Goal: Task Accomplishment & Management: Manage account settings

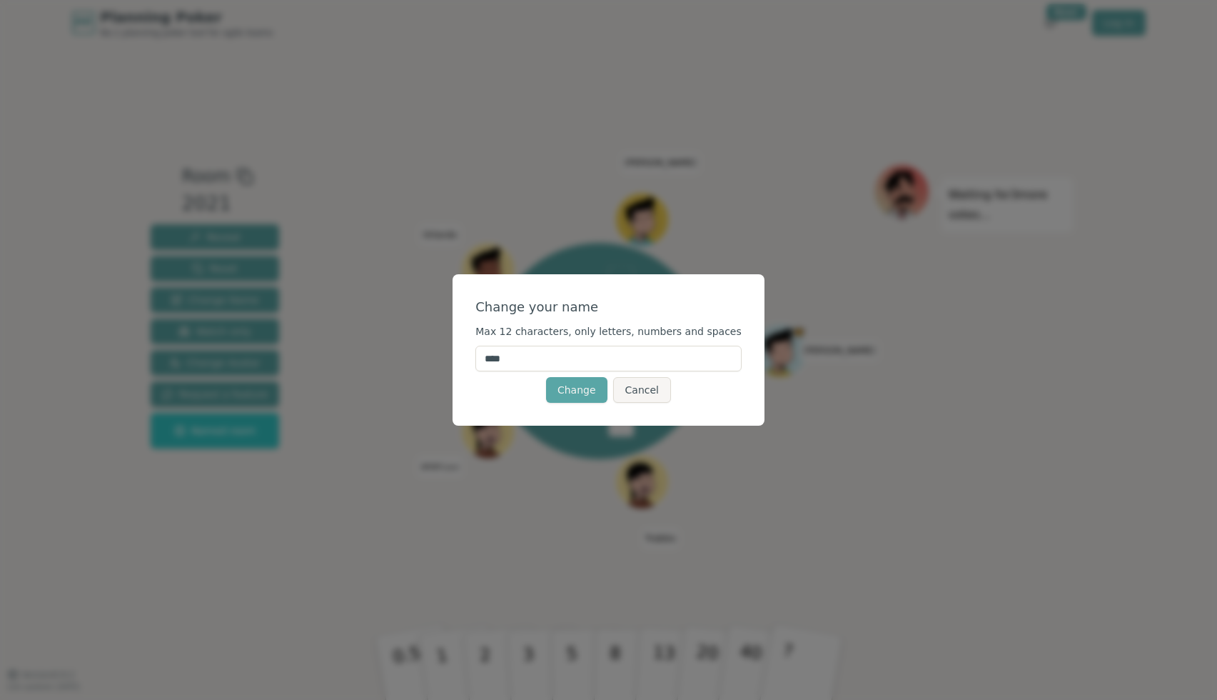
drag, startPoint x: 538, startPoint y: 362, endPoint x: 491, endPoint y: 362, distance: 46.4
click at [491, 362] on div "Change your name Max 12 characters, only letters, numbers and spaces **** Chang…" at bounding box center [609, 349] width 312 height 151
type input "*****"
click button "Change" at bounding box center [576, 390] width 61 height 26
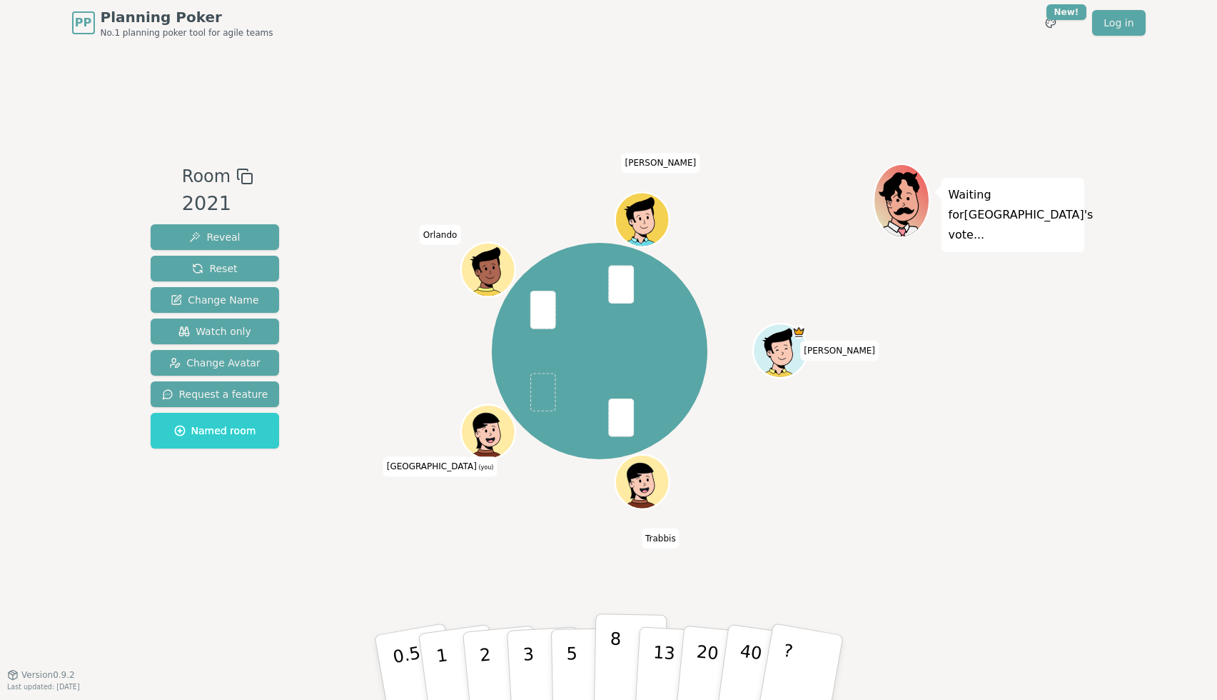
click at [613, 664] on p "8" at bounding box center [614, 666] width 12 height 77
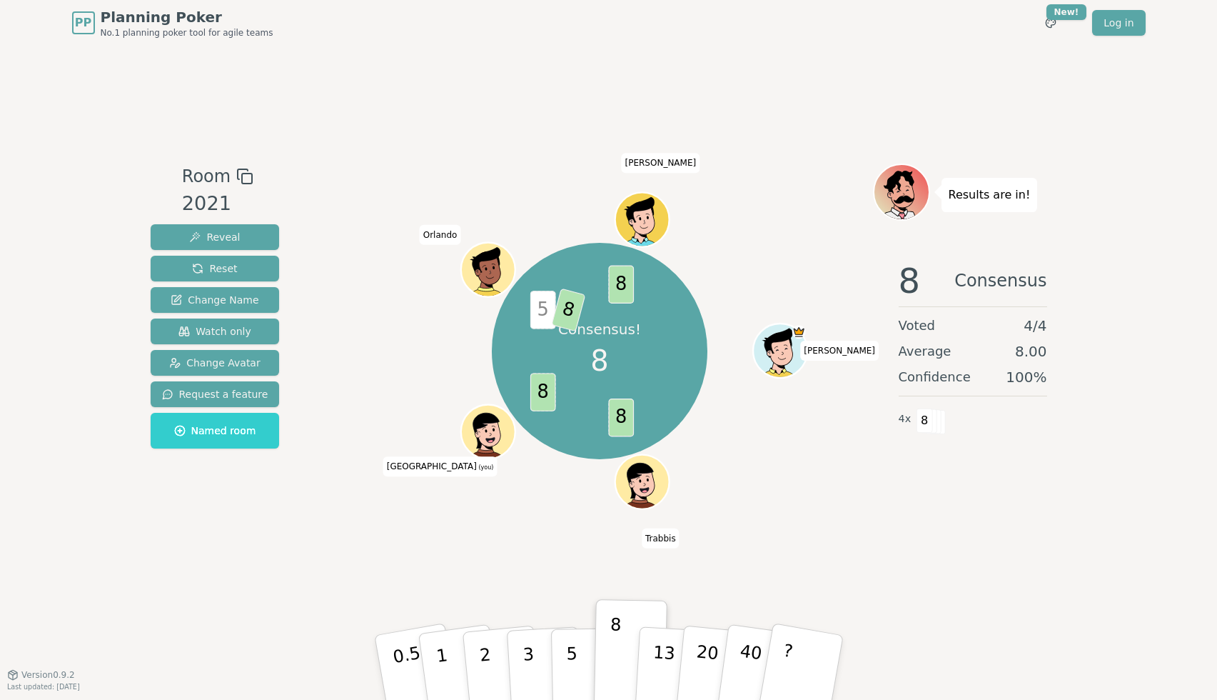
click at [481, 429] on icon at bounding box center [489, 431] width 53 height 6
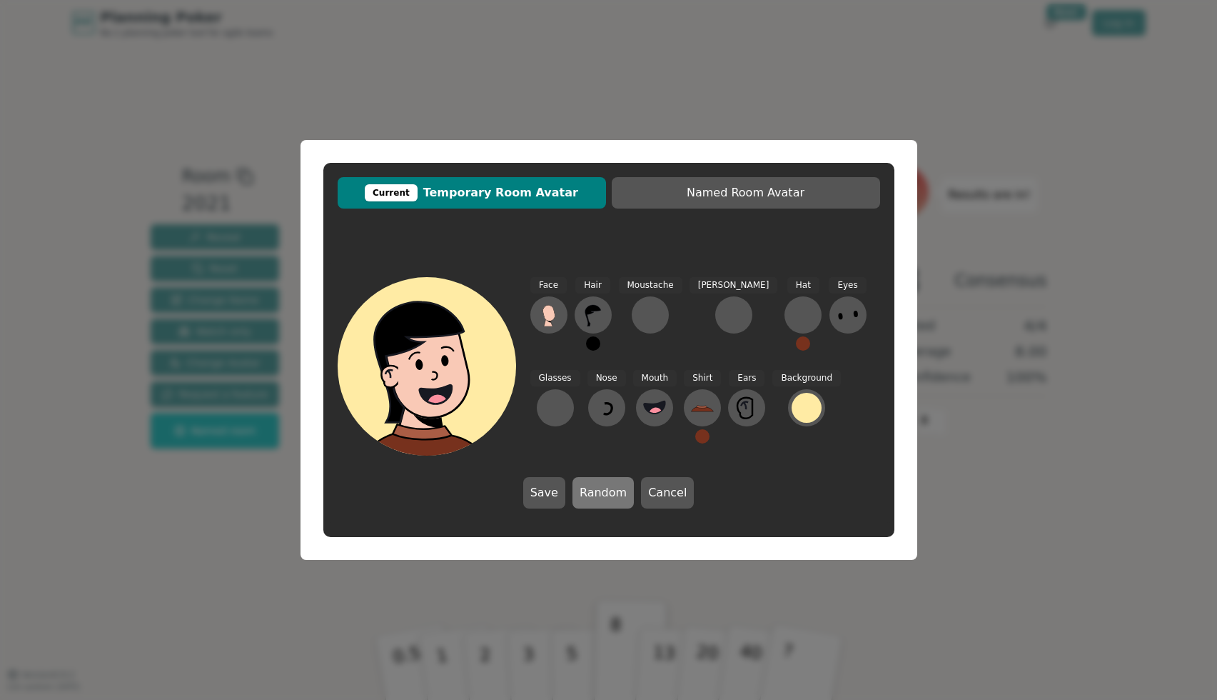
click at [583, 488] on button "Random" at bounding box center [603, 492] width 61 height 31
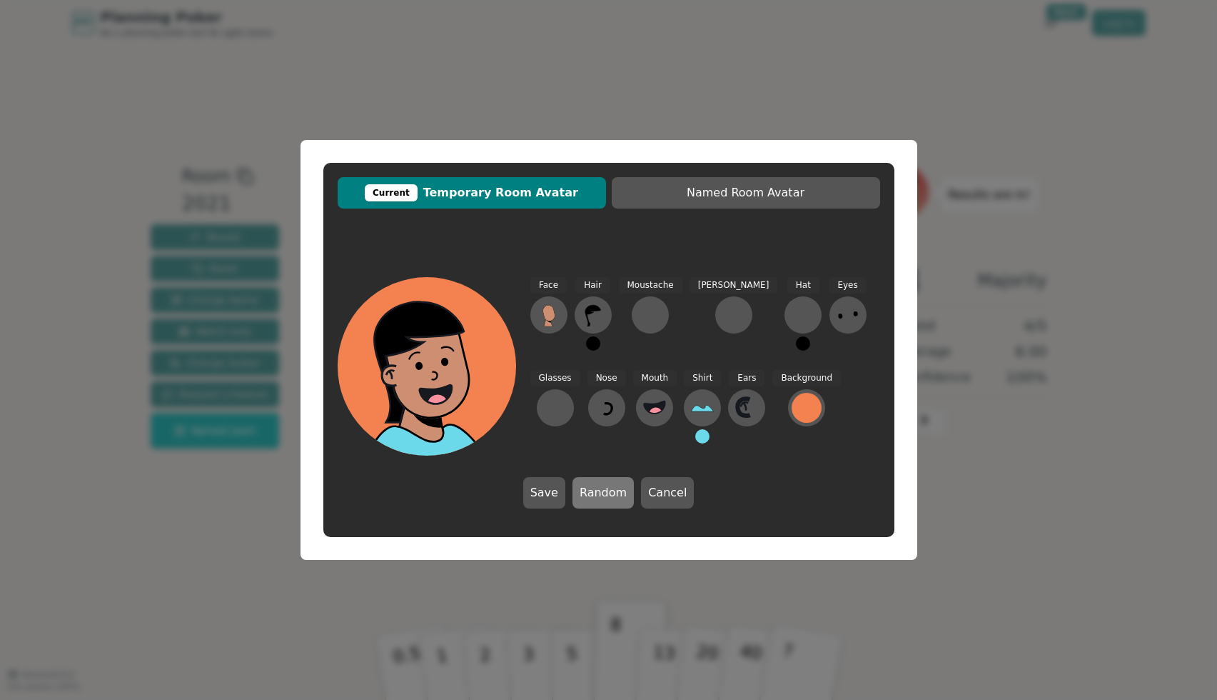
click at [583, 488] on button "Random" at bounding box center [603, 492] width 61 height 31
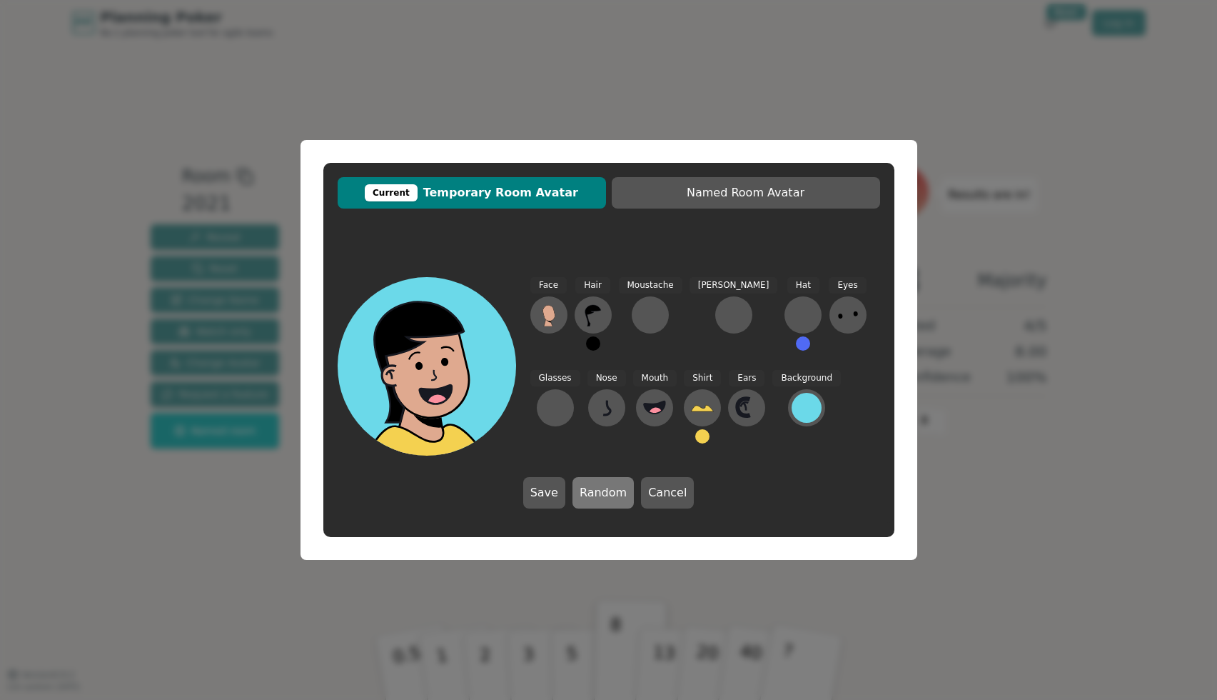
click at [583, 488] on button "Random" at bounding box center [603, 492] width 61 height 31
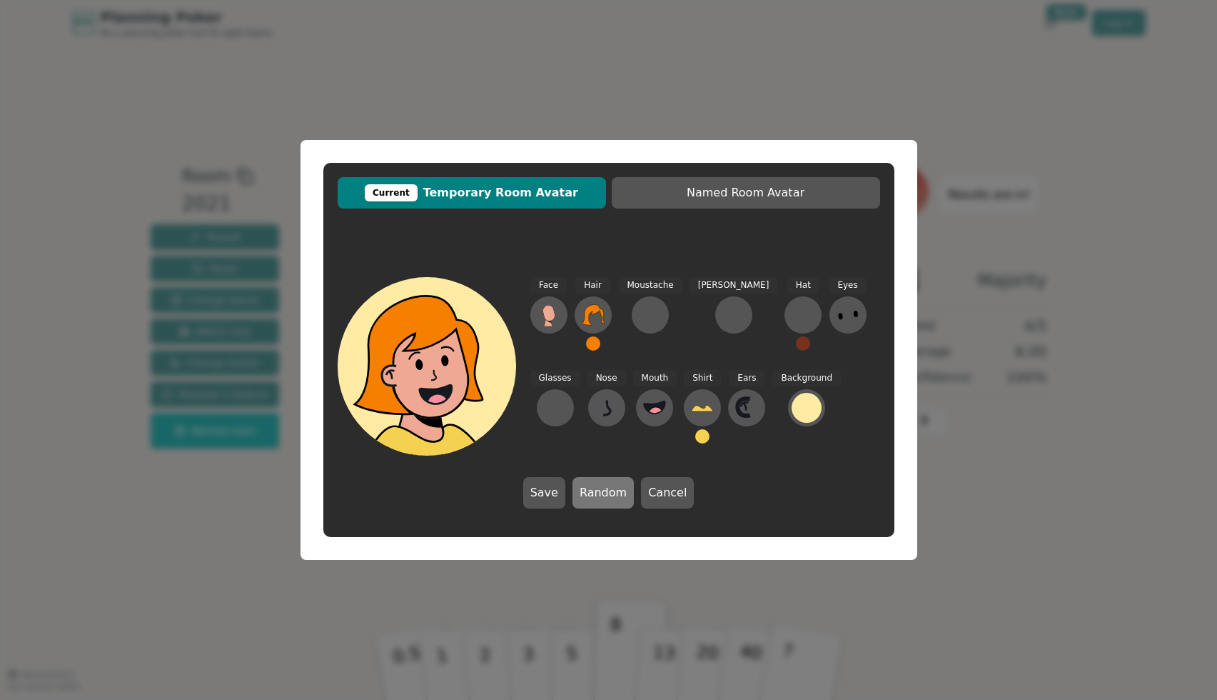
click at [583, 488] on button "Random" at bounding box center [603, 492] width 61 height 31
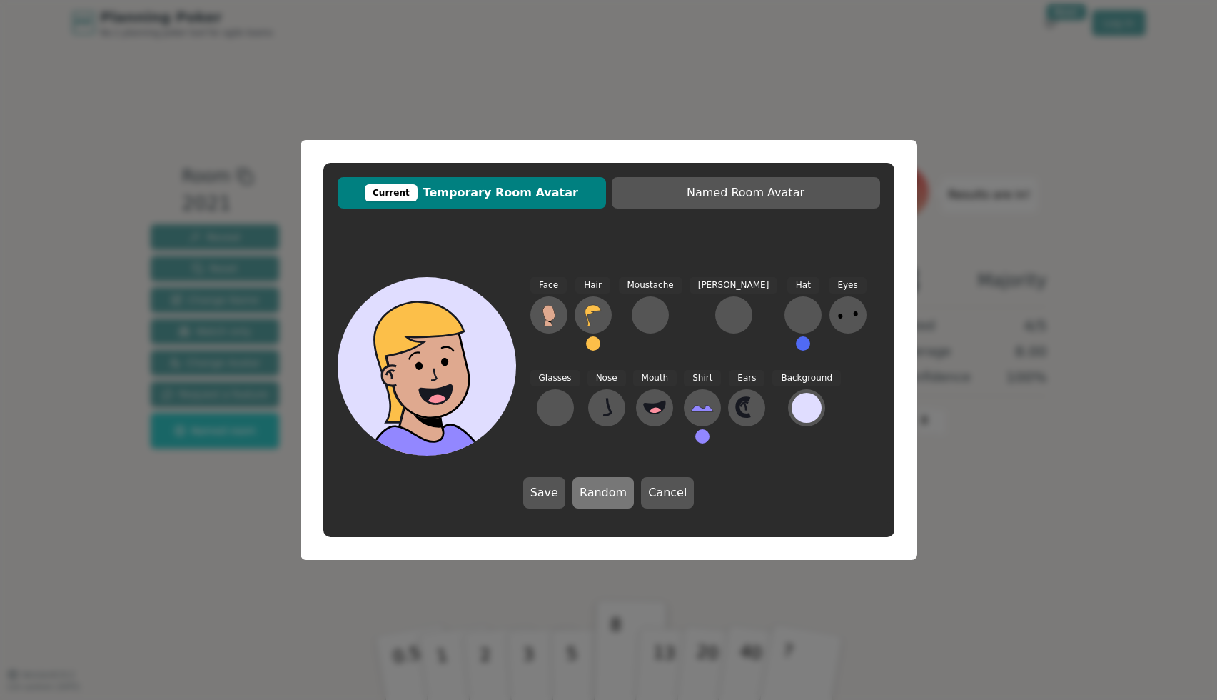
click at [583, 488] on button "Random" at bounding box center [603, 492] width 61 height 31
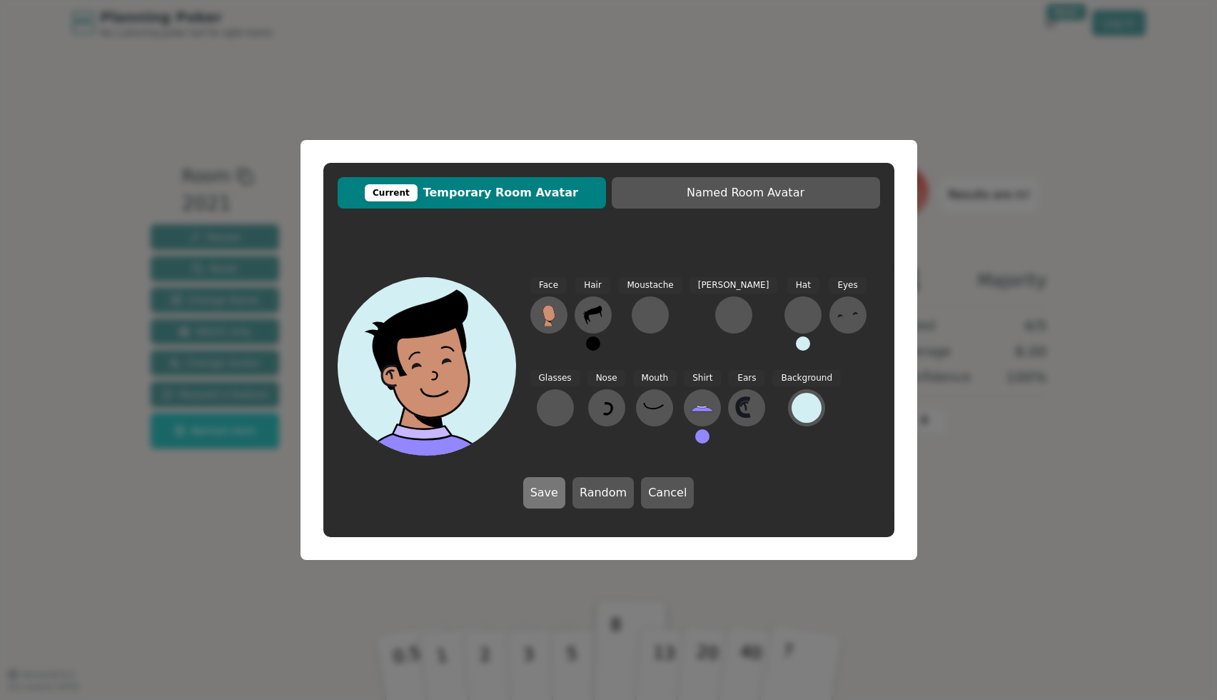
click at [555, 491] on button "Save" at bounding box center [544, 492] width 42 height 31
